Goal: Obtain resource: Obtain resource

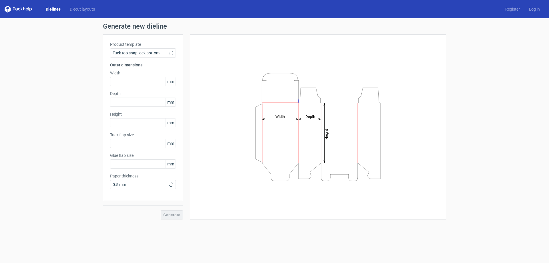
type input "15"
type input "10"
click at [165, 53] on span "Tuck top snap lock bottom" at bounding box center [141, 53] width 56 height 6
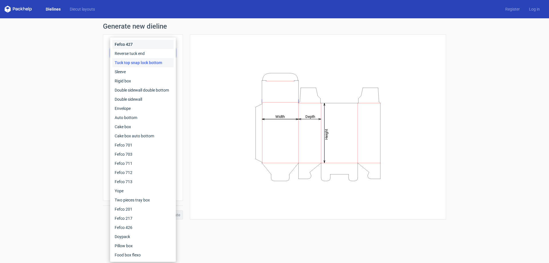
click at [133, 41] on div "Fefco 427" at bounding box center [142, 44] width 61 height 9
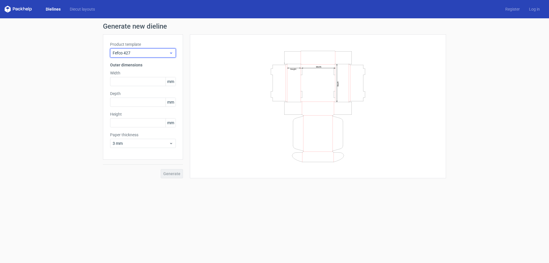
click at [156, 52] on span "Fefco 427" at bounding box center [141, 53] width 56 height 6
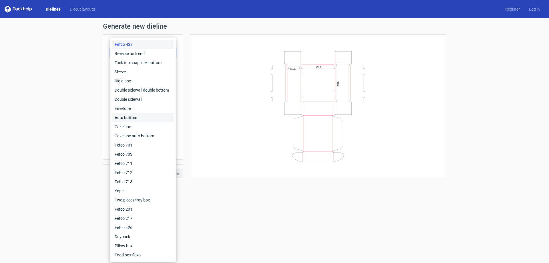
click at [118, 117] on div "Auto bottom" at bounding box center [142, 117] width 61 height 9
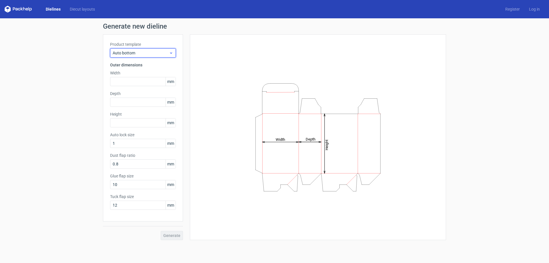
click at [149, 55] on span "Auto bottom" at bounding box center [141, 53] width 56 height 6
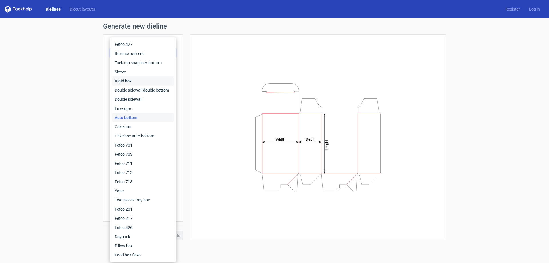
click at [130, 78] on div "Rigid box" at bounding box center [142, 80] width 61 height 9
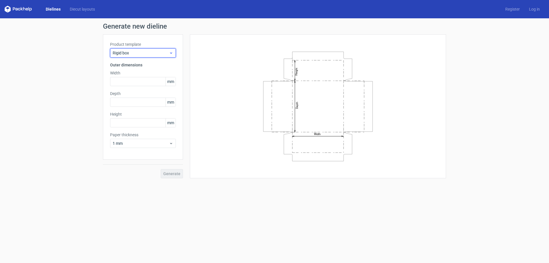
click at [168, 52] on span "Rigid box" at bounding box center [141, 53] width 56 height 6
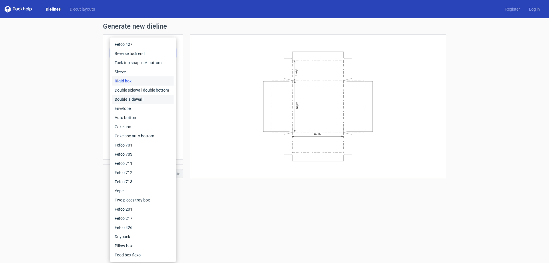
click at [133, 99] on div "Double sidewall" at bounding box center [142, 99] width 61 height 9
